Goal: Find specific page/section

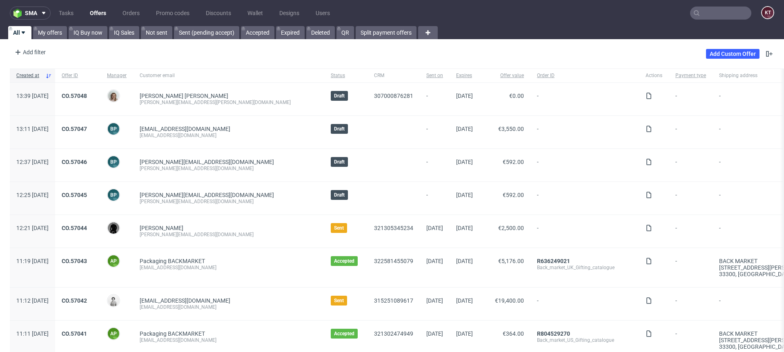
click at [712, 11] on input "text" at bounding box center [720, 13] width 61 height 13
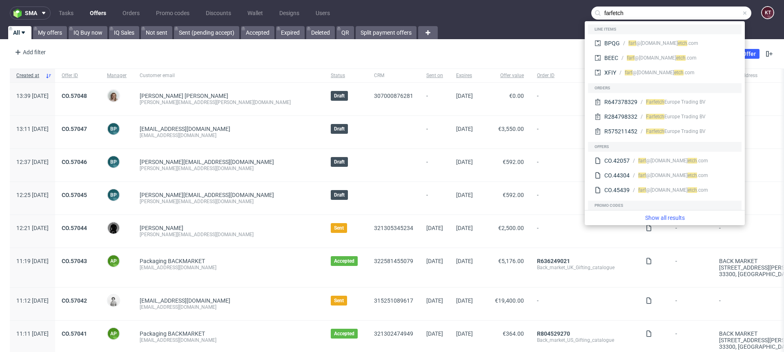
type input "farfetch"
click at [667, 222] on div "Show all results" at bounding box center [665, 217] width 160 height 15
click at [673, 216] on link "Show all results" at bounding box center [664, 218] width 153 height 8
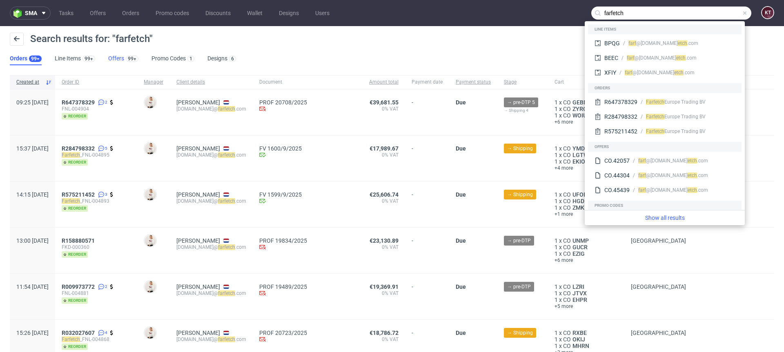
click at [119, 54] on link "Offers 99+" at bounding box center [123, 58] width 30 height 13
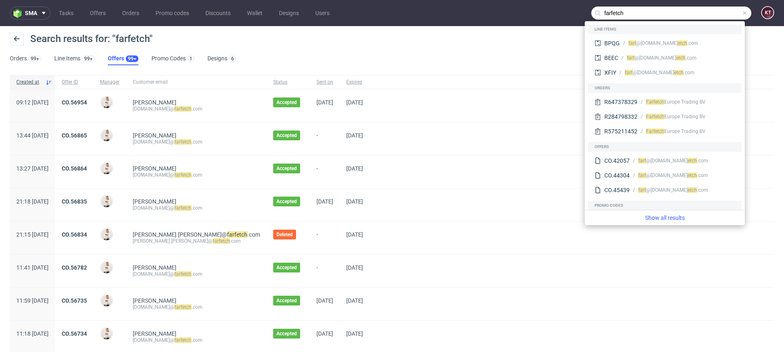
click at [385, 44] on div "Search results for: "farfetch"" at bounding box center [392, 43] width 764 height 20
